Goal: Transaction & Acquisition: Purchase product/service

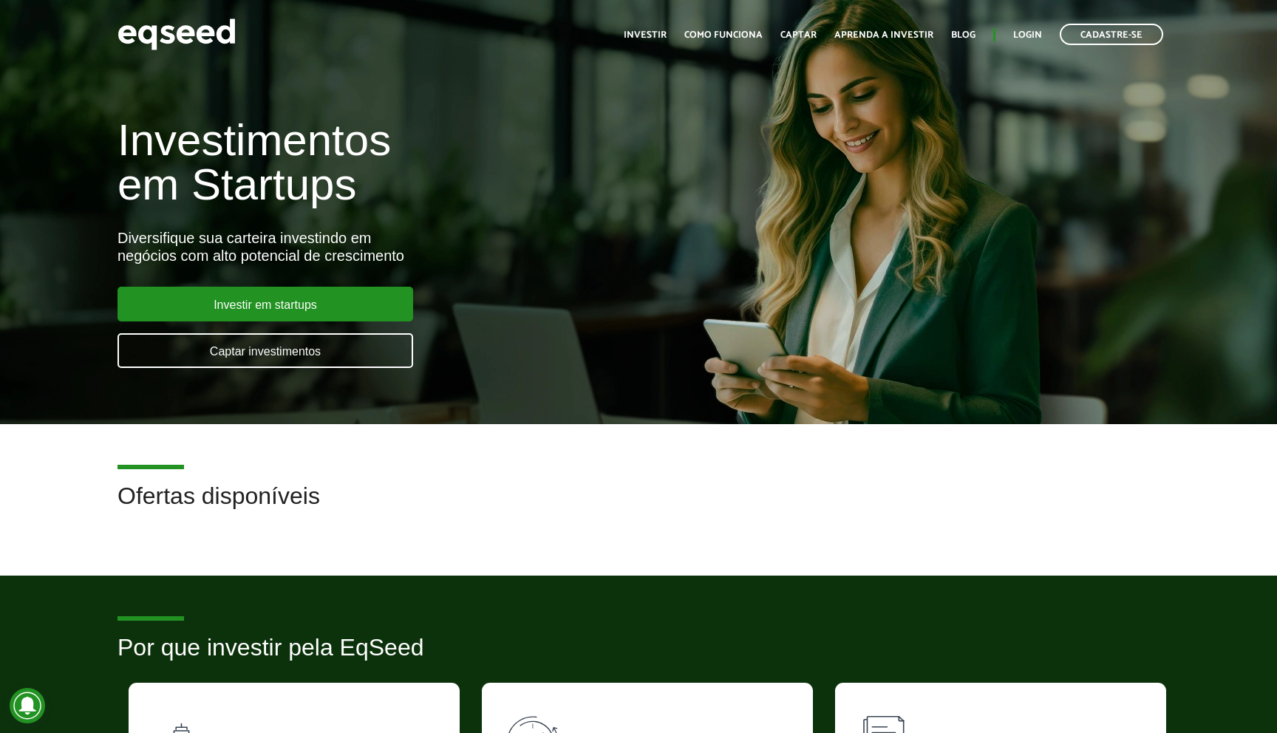
scroll to position [1141, 0]
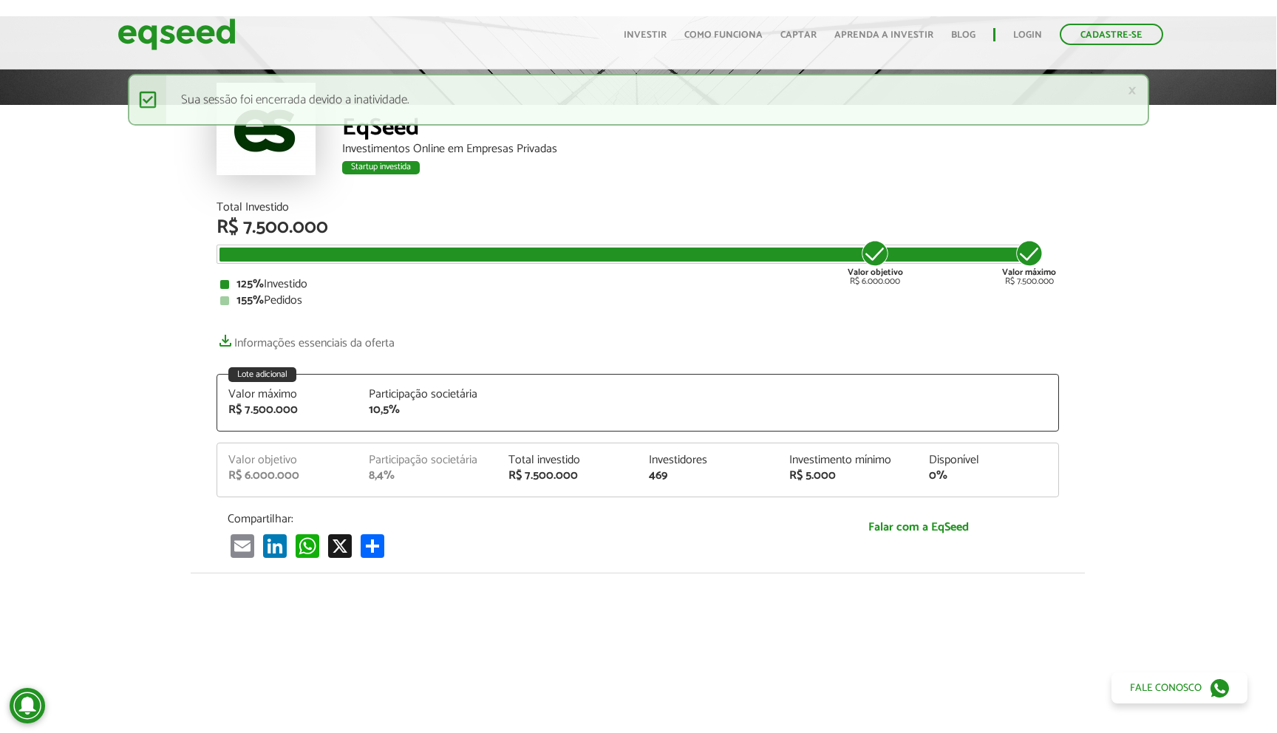
scroll to position [0, 1]
